Goal: Task Accomplishment & Management: Manage account settings

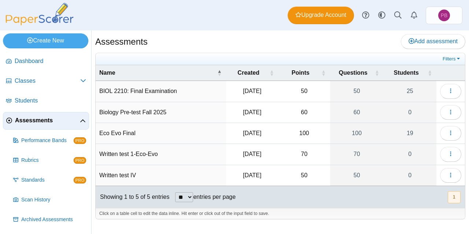
click at [144, 113] on td "Biology Pre-test Fall 2025" at bounding box center [161, 112] width 131 height 21
click at [144, 113] on input "**********" at bounding box center [160, 112] width 123 height 15
click at [448, 110] on button "button" at bounding box center [451, 112] width 21 height 15
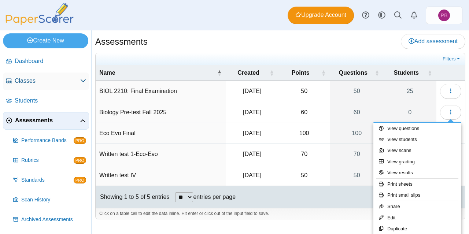
click at [41, 82] on span "Classes" at bounding box center [48, 81] width 66 height 8
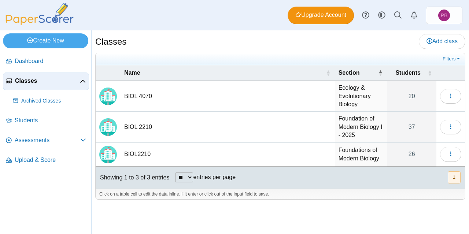
click at [148, 128] on td "BIOL 2210" at bounding box center [228, 127] width 215 height 31
click at [148, 128] on input "*********" at bounding box center [227, 127] width 207 height 15
click at [448, 129] on icon "button" at bounding box center [451, 127] width 6 height 6
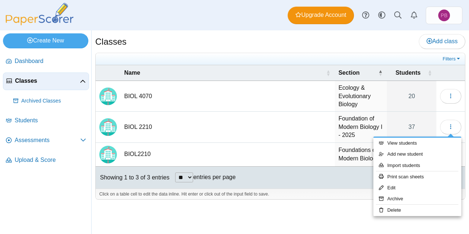
click at [365, 124] on td "Foundation of Modern Biology I - 2025" at bounding box center [361, 127] width 52 height 31
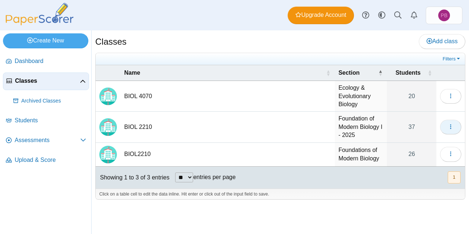
click at [447, 129] on button "button" at bounding box center [451, 127] width 21 height 15
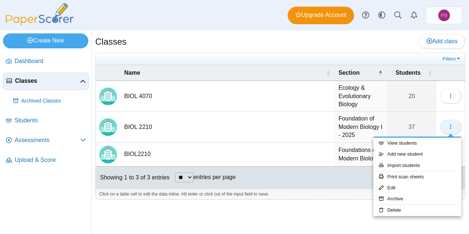
click at [447, 129] on button "button" at bounding box center [451, 127] width 21 height 15
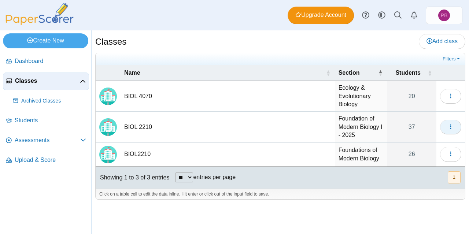
click at [450, 125] on icon "button" at bounding box center [451, 127] width 6 height 6
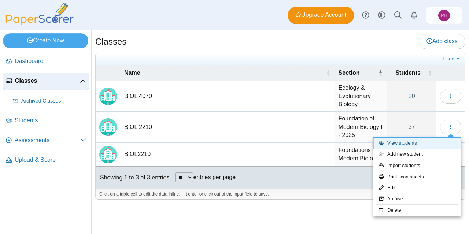
click at [417, 142] on link "View students" at bounding box center [418, 143] width 88 height 11
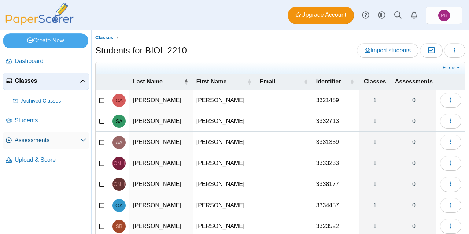
click at [69, 140] on span "Assessments" at bounding box center [48, 140] width 66 height 8
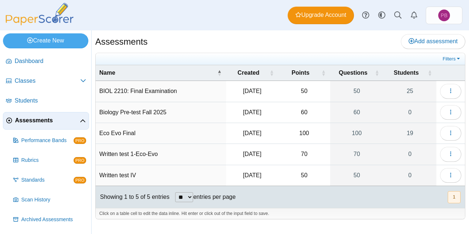
click at [144, 111] on td "Biology Pre-test Fall 2025" at bounding box center [161, 112] width 131 height 21
click at [144, 111] on input "**********" at bounding box center [160, 112] width 123 height 15
click at [452, 113] on icon "button" at bounding box center [451, 112] width 6 height 6
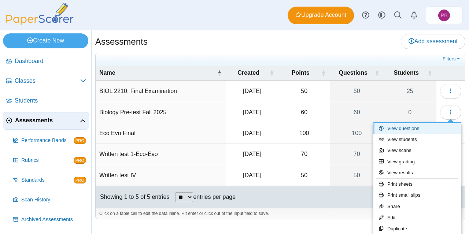
click at [421, 129] on link "View questions" at bounding box center [418, 128] width 88 height 11
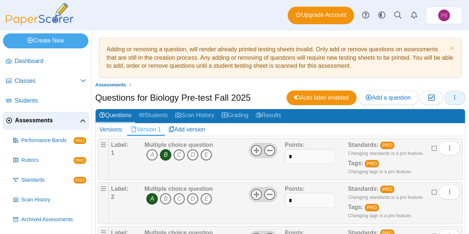
click at [446, 96] on button "button" at bounding box center [455, 98] width 21 height 15
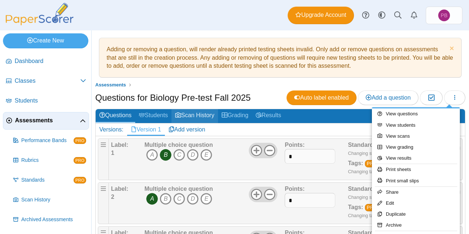
click at [203, 117] on link "Scan History" at bounding box center [195, 116] width 47 height 14
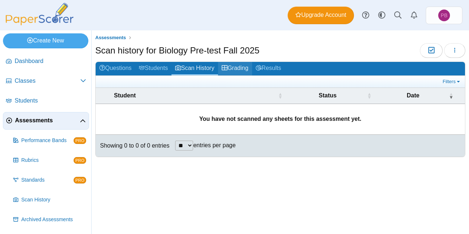
click at [228, 68] on icon at bounding box center [225, 68] width 6 height 6
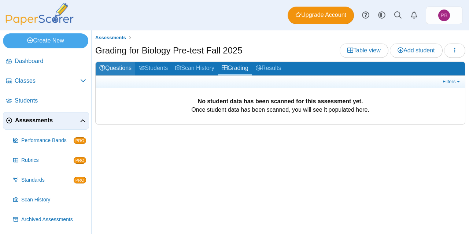
click at [127, 71] on link "Questions" at bounding box center [116, 69] width 40 height 14
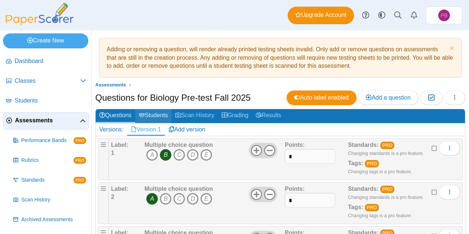
click at [159, 117] on link "Students" at bounding box center [153, 116] width 36 height 14
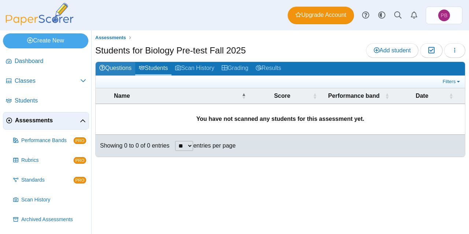
click at [118, 69] on link "Questions" at bounding box center [116, 69] width 40 height 14
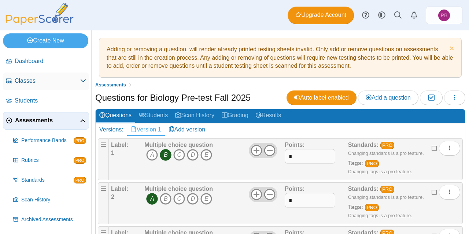
click at [41, 81] on span "Classes" at bounding box center [48, 81] width 66 height 8
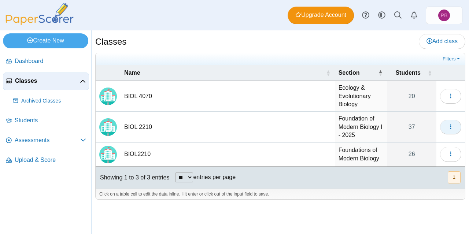
click at [449, 125] on icon "button" at bounding box center [451, 127] width 6 height 6
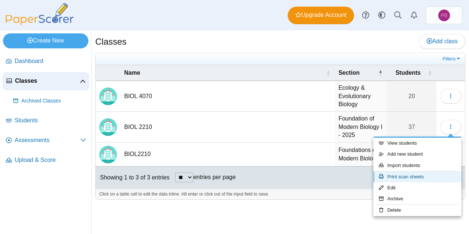
click at [405, 177] on link "Print scan sheets" at bounding box center [418, 177] width 88 height 11
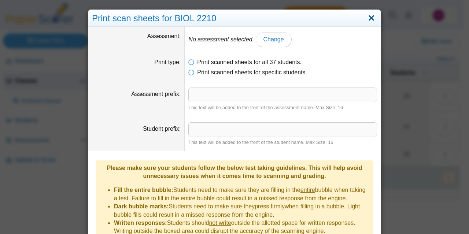
click at [369, 21] on link "Close" at bounding box center [371, 18] width 11 height 12
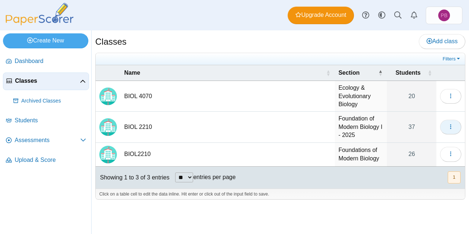
click at [449, 124] on icon "button" at bounding box center [451, 127] width 6 height 6
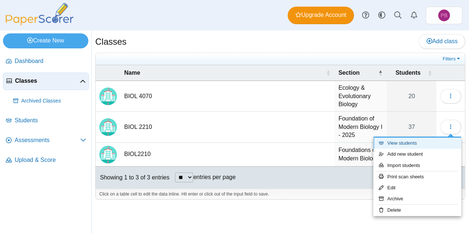
click at [410, 148] on link "View students" at bounding box center [418, 143] width 88 height 11
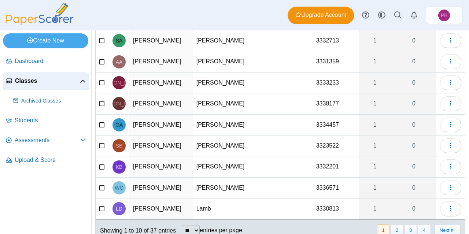
scroll to position [94, 0]
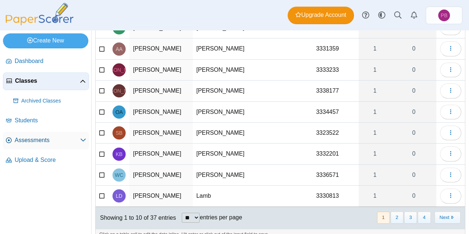
click at [77, 140] on span "Assessments" at bounding box center [48, 140] width 66 height 8
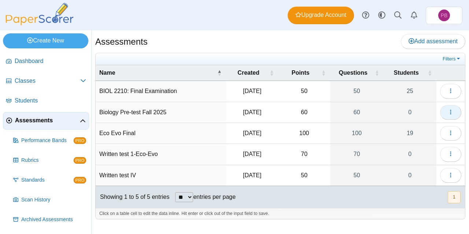
click at [450, 111] on icon "button" at bounding box center [451, 112] width 6 height 6
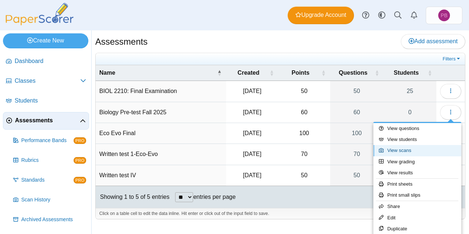
click at [404, 152] on link "View scans" at bounding box center [418, 150] width 88 height 11
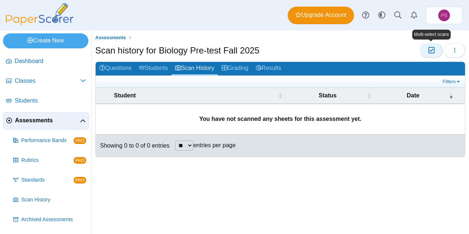
click at [432, 50] on icon "button" at bounding box center [431, 50] width 7 height 6
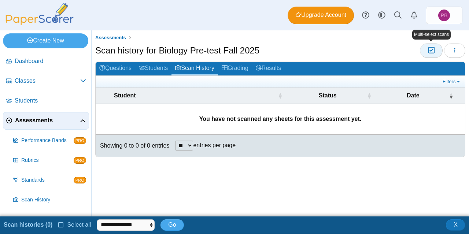
click at [432, 50] on icon "button" at bounding box center [431, 50] width 7 height 6
click at [134, 227] on select "**********" at bounding box center [126, 225] width 58 height 11
click at [259, 175] on div "Assessments Scan history for Biology Pre-test Fall 2025 Moderation 0 Loading… G…" at bounding box center [281, 123] width 378 height 186
click at [457, 225] on span "X" at bounding box center [456, 225] width 4 height 6
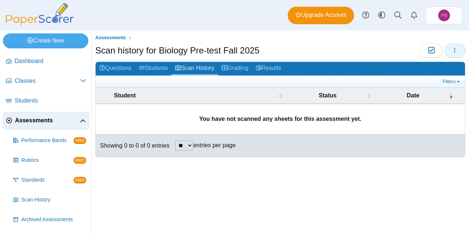
click at [456, 55] on button "button" at bounding box center [455, 50] width 21 height 15
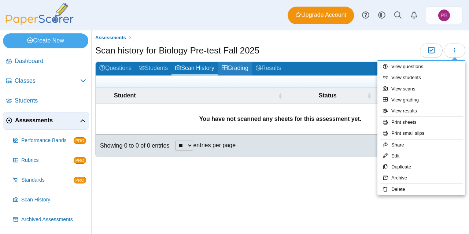
click at [233, 68] on link "Grading" at bounding box center [235, 69] width 34 height 14
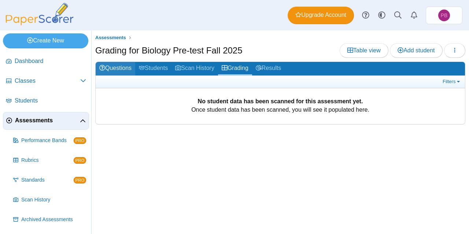
click at [120, 70] on link "Questions" at bounding box center [116, 69] width 40 height 14
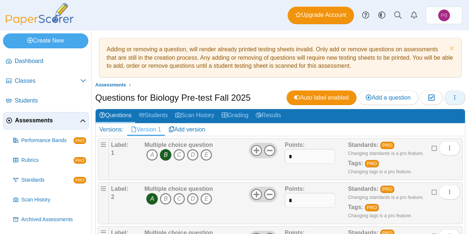
click at [453, 99] on button "button" at bounding box center [455, 98] width 21 height 15
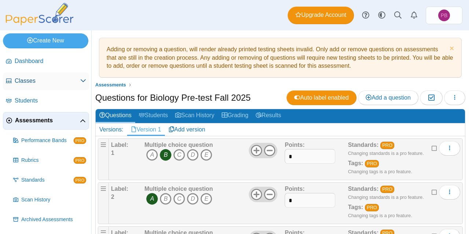
click at [63, 87] on link "Classes" at bounding box center [46, 82] width 86 height 18
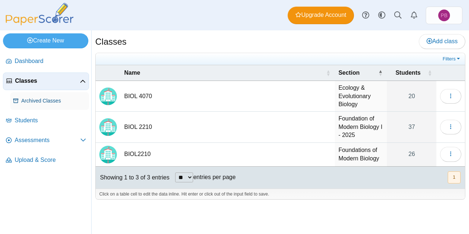
click at [45, 107] on link "Archived Classes" at bounding box center [49, 101] width 79 height 18
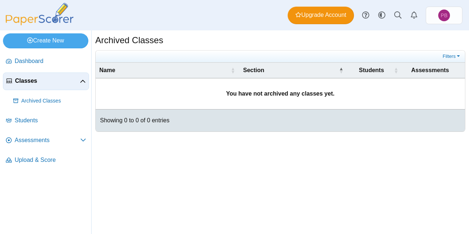
click at [45, 82] on span "Classes" at bounding box center [47, 81] width 65 height 8
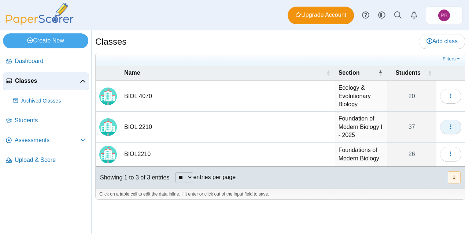
click at [452, 128] on icon "button" at bounding box center [451, 127] width 6 height 6
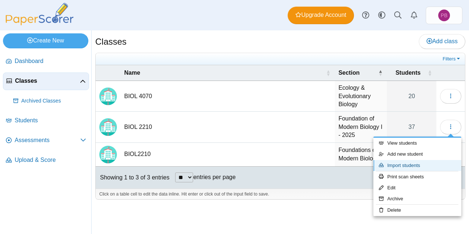
click at [411, 167] on link "Import students" at bounding box center [418, 165] width 88 height 11
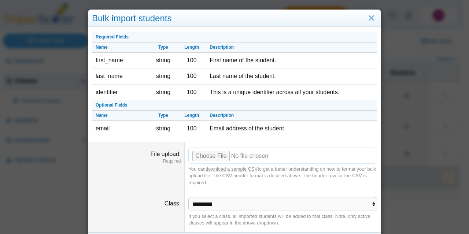
scroll to position [21, 0]
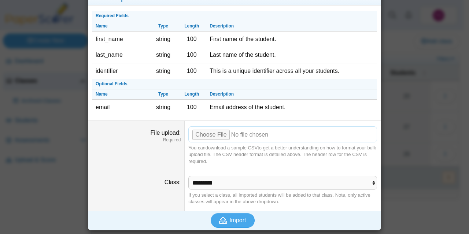
click at [217, 133] on input "File upload" at bounding box center [283, 135] width 189 height 16
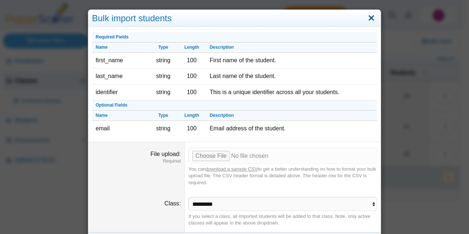
click at [368, 17] on link "Close" at bounding box center [371, 18] width 11 height 12
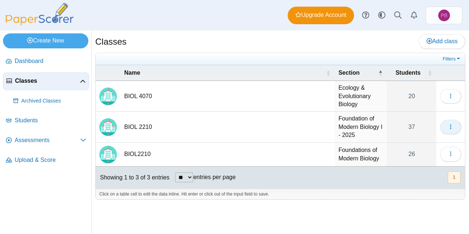
click at [451, 128] on use "button" at bounding box center [450, 126] width 1 height 5
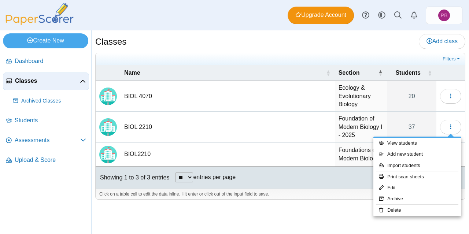
click at [143, 128] on td "BIOL 2210" at bounding box center [228, 127] width 215 height 31
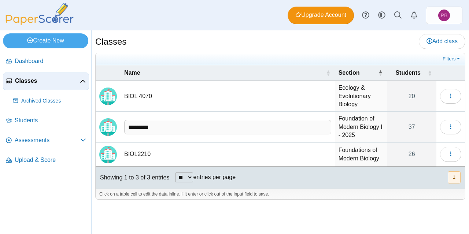
click at [143, 128] on input "*********" at bounding box center [227, 127] width 207 height 15
click at [77, 142] on span "Assessments" at bounding box center [48, 140] width 66 height 8
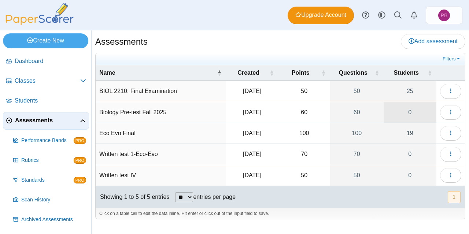
click at [408, 113] on link "0" at bounding box center [410, 112] width 53 height 21
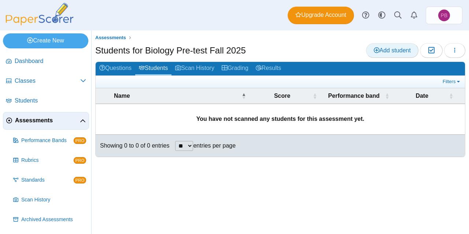
click at [390, 51] on span "Add student" at bounding box center [392, 50] width 37 height 6
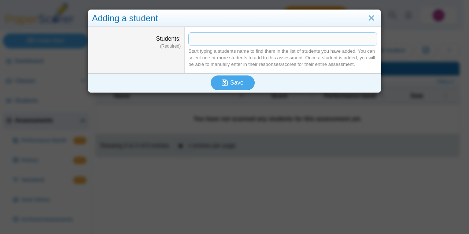
click at [287, 36] on span at bounding box center [283, 39] width 188 height 12
click at [370, 18] on link "Close" at bounding box center [371, 18] width 11 height 12
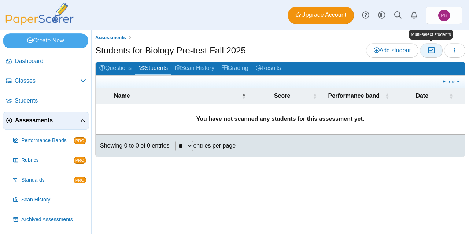
click at [433, 54] on span "Moderation 0" at bounding box center [431, 51] width 7 height 8
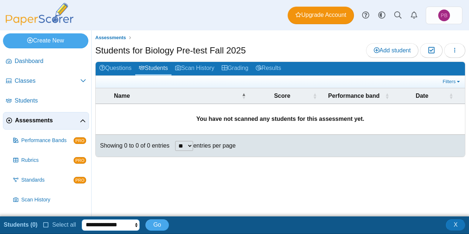
click at [123, 227] on select "**********" at bounding box center [111, 225] width 58 height 11
click at [156, 223] on span "Go" at bounding box center [157, 225] width 8 height 6
click at [107, 228] on select "**********" at bounding box center [111, 225] width 58 height 11
click at [56, 225] on span "Select all" at bounding box center [62, 225] width 27 height 6
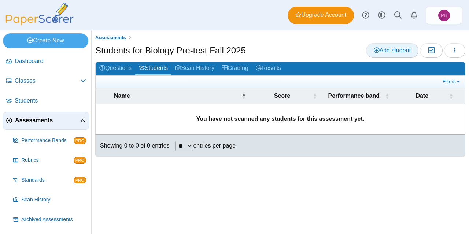
click at [396, 56] on link "Add student" at bounding box center [392, 50] width 52 height 15
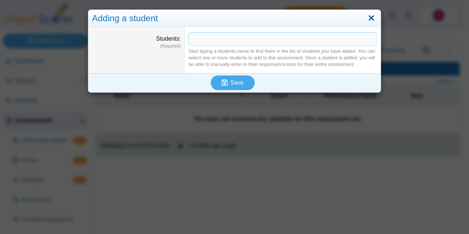
click at [370, 19] on link "Close" at bounding box center [371, 18] width 11 height 12
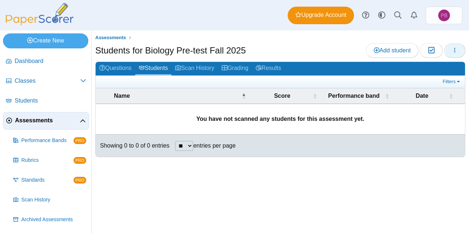
click at [453, 49] on icon "button" at bounding box center [455, 50] width 6 height 6
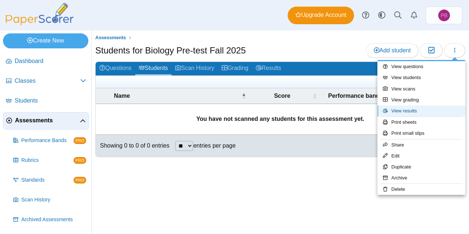
click at [405, 113] on link "View results" at bounding box center [422, 111] width 88 height 11
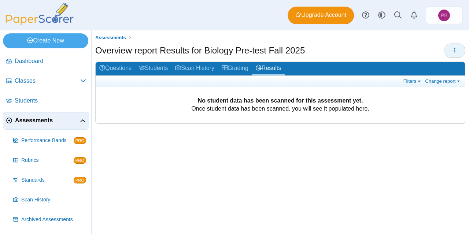
click at [460, 55] on button "button" at bounding box center [455, 50] width 21 height 15
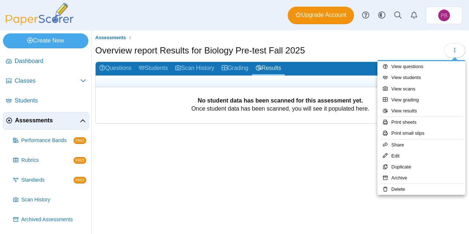
click at [296, 167] on div "Assessments Overview report Results for Biology Pre-test Fall 2025 Grading" at bounding box center [281, 132] width 378 height 204
